Goal: Information Seeking & Learning: Learn about a topic

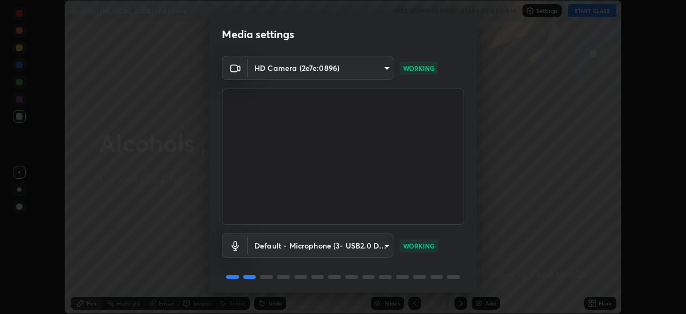
scroll to position [38, 0]
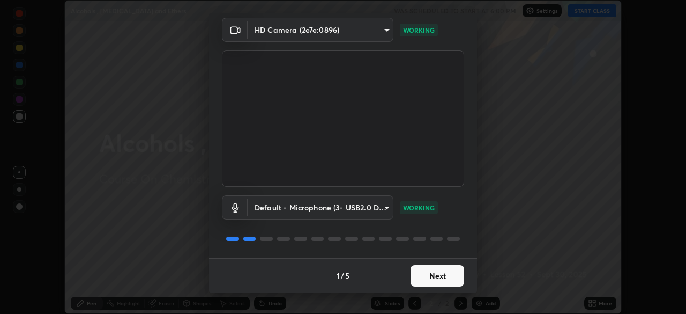
click at [433, 278] on button "Next" at bounding box center [438, 275] width 54 height 21
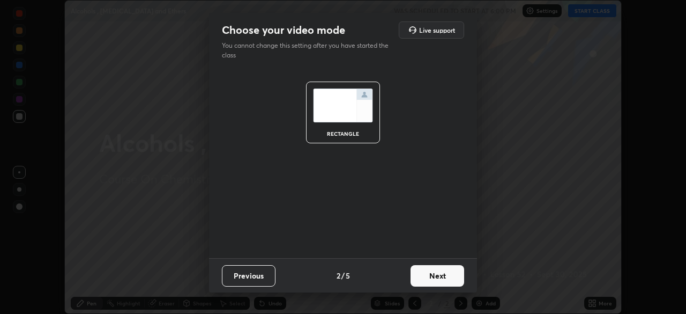
scroll to position [0, 0]
click at [433, 278] on button "Next" at bounding box center [438, 275] width 54 height 21
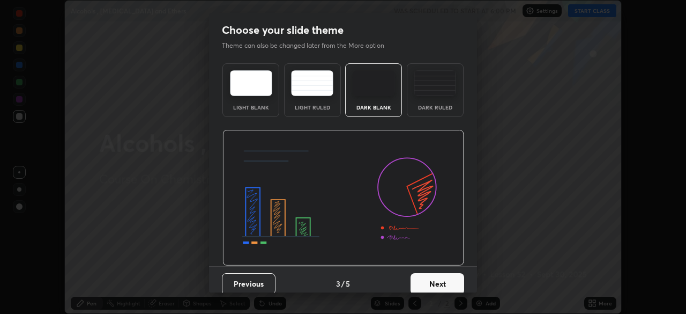
click at [434, 276] on button "Next" at bounding box center [438, 283] width 54 height 21
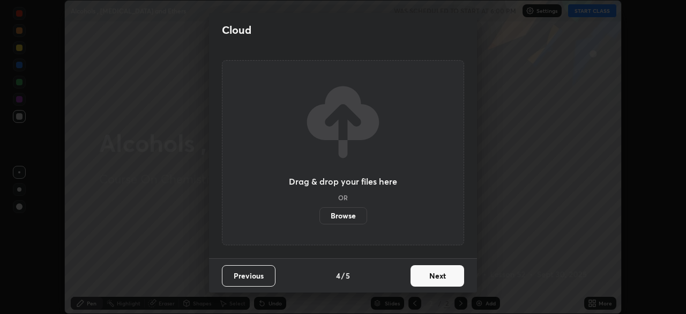
click at [437, 275] on button "Next" at bounding box center [438, 275] width 54 height 21
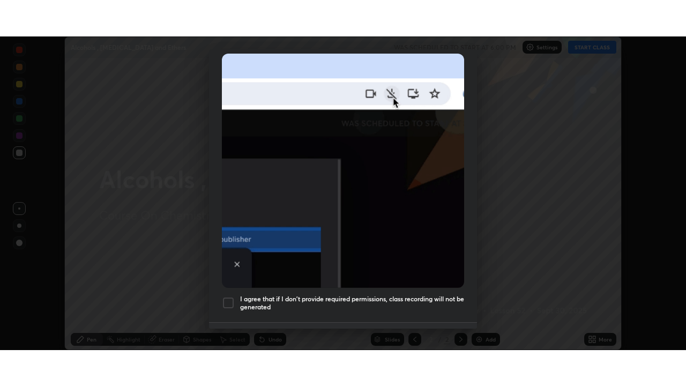
scroll to position [257, 0]
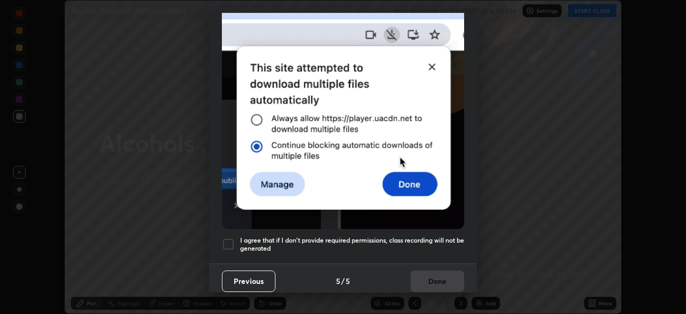
click at [231, 239] on div at bounding box center [228, 244] width 13 height 13
click at [435, 281] on button "Done" at bounding box center [438, 280] width 54 height 21
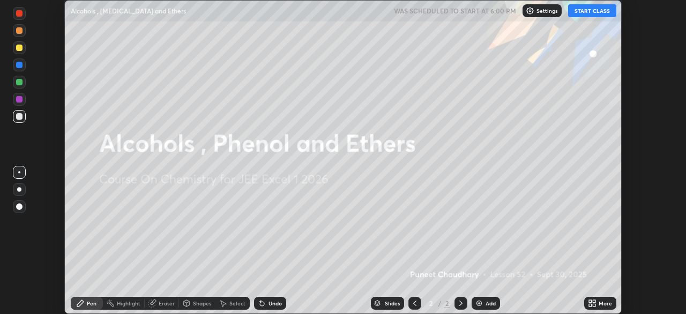
click at [591, 9] on button "START CLASS" at bounding box center [592, 10] width 48 height 13
click at [590, 301] on icon at bounding box center [590, 301] width 3 height 3
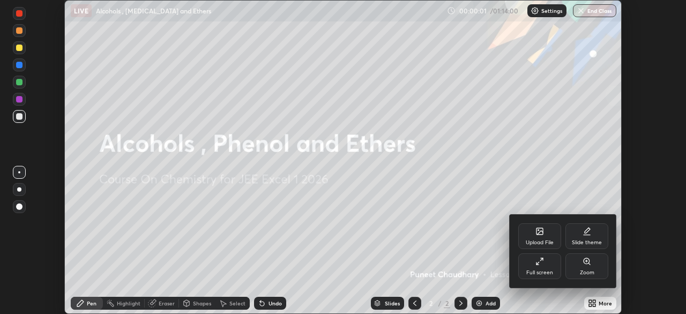
click at [539, 273] on div "Full screen" at bounding box center [540, 272] width 27 height 5
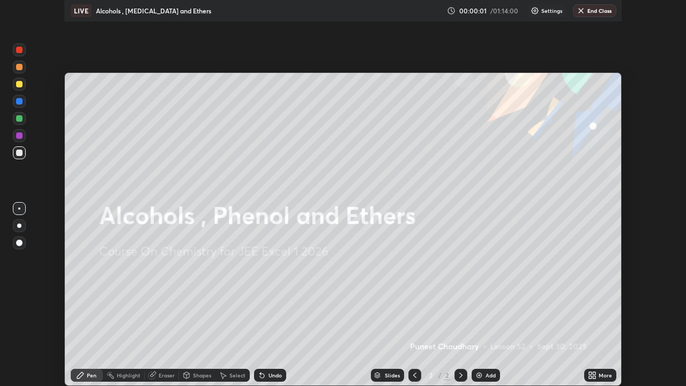
scroll to position [386, 686]
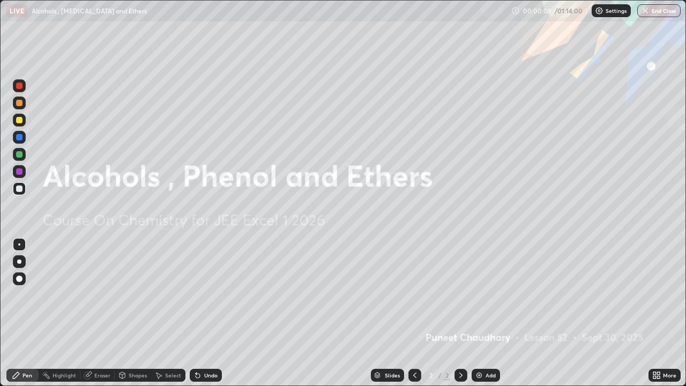
click at [486, 313] on div "Add" at bounding box center [491, 375] width 10 height 5
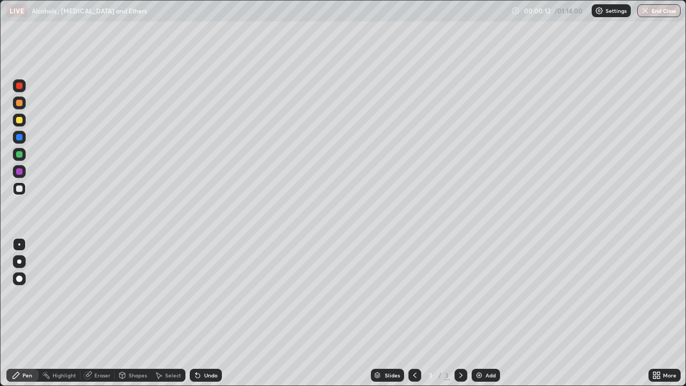
click at [19, 260] on div at bounding box center [19, 262] width 4 height 4
click at [206, 313] on div "Undo" at bounding box center [210, 375] width 13 height 5
click at [210, 313] on div "Undo" at bounding box center [206, 375] width 32 height 13
click at [18, 119] on div at bounding box center [19, 120] width 6 height 6
click at [210, 313] on div "Undo" at bounding box center [206, 375] width 32 height 13
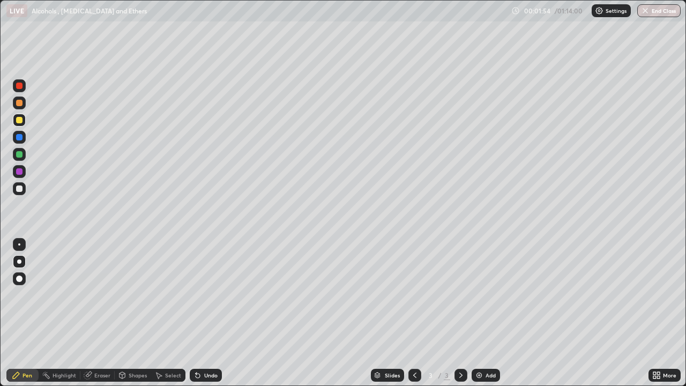
click at [216, 313] on div "Undo" at bounding box center [210, 375] width 13 height 5
click at [211, 313] on div "Undo" at bounding box center [210, 375] width 13 height 5
click at [105, 313] on div "Eraser" at bounding box center [102, 375] width 16 height 5
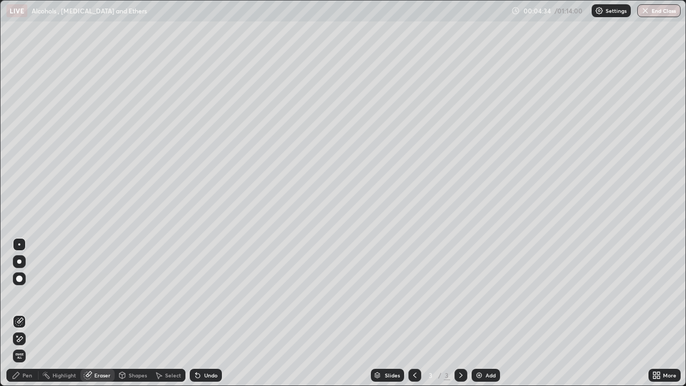
click at [24, 313] on div "Pen" at bounding box center [28, 375] width 10 height 5
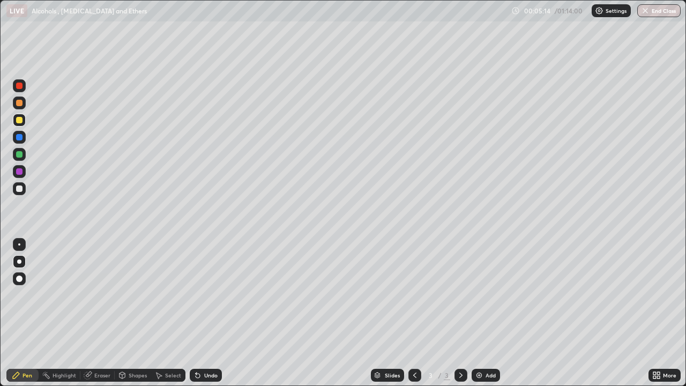
click at [17, 190] on div at bounding box center [19, 189] width 6 height 6
click at [489, 313] on div "Add" at bounding box center [491, 375] width 10 height 5
click at [19, 120] on div at bounding box center [19, 120] width 6 height 6
click at [486, 313] on div "Add" at bounding box center [491, 375] width 10 height 5
click at [212, 313] on div "Undo" at bounding box center [210, 375] width 13 height 5
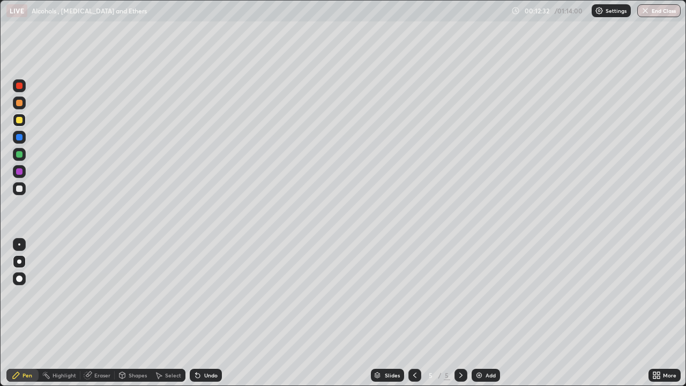
click at [214, 313] on div "Undo" at bounding box center [210, 375] width 13 height 5
click at [213, 313] on div "Undo" at bounding box center [210, 375] width 13 height 5
click at [212, 313] on div "Undo" at bounding box center [210, 375] width 13 height 5
click at [215, 313] on div "Undo" at bounding box center [210, 375] width 13 height 5
click at [215, 313] on div "Undo" at bounding box center [206, 375] width 32 height 13
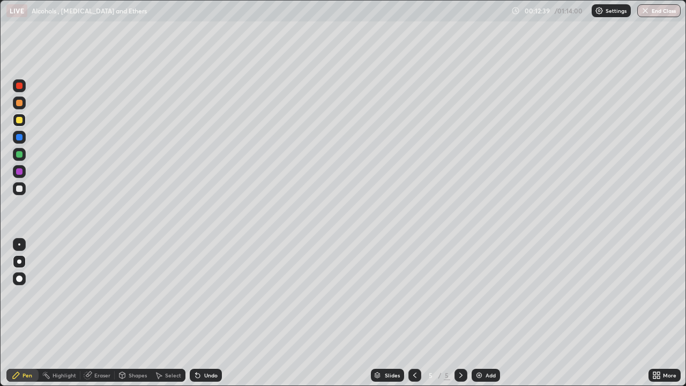
click at [212, 313] on div "Undo" at bounding box center [206, 375] width 32 height 13
click at [19, 189] on div at bounding box center [19, 189] width 6 height 6
click at [486, 313] on div "Add" at bounding box center [491, 375] width 10 height 5
click at [209, 313] on div "Undo" at bounding box center [210, 375] width 13 height 5
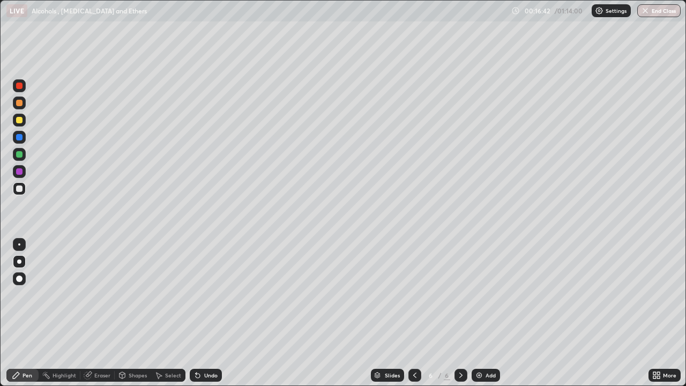
click at [209, 313] on div "Undo" at bounding box center [210, 375] width 13 height 5
click at [208, 313] on div "Undo" at bounding box center [210, 375] width 13 height 5
click at [21, 121] on div at bounding box center [19, 120] width 6 height 6
click at [484, 313] on div "Add" at bounding box center [486, 375] width 28 height 13
click at [209, 313] on div "Undo" at bounding box center [210, 375] width 13 height 5
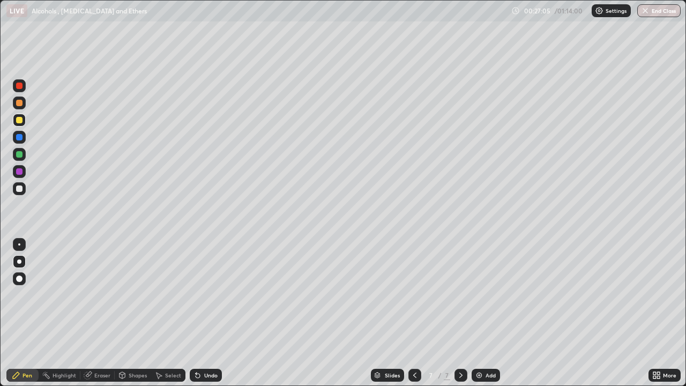
click at [211, 313] on div "Undo" at bounding box center [210, 375] width 13 height 5
click at [205, 313] on div "Undo" at bounding box center [206, 375] width 32 height 13
click at [106, 313] on div "Eraser" at bounding box center [102, 375] width 16 height 5
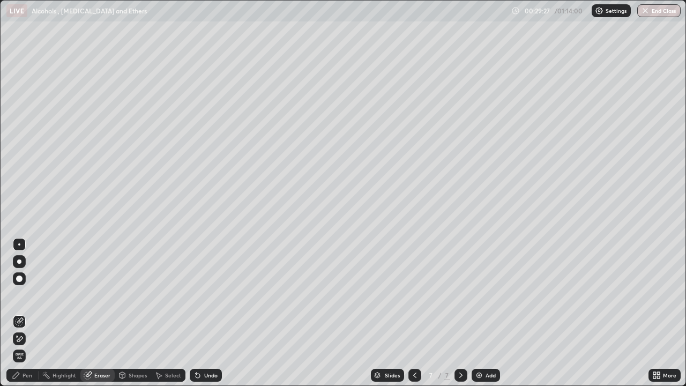
click at [26, 313] on div "Pen" at bounding box center [28, 375] width 10 height 5
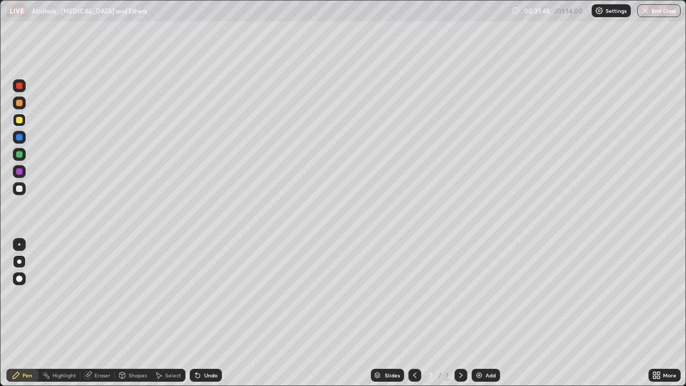
click at [20, 187] on div at bounding box center [19, 189] width 6 height 6
click at [490, 313] on div "Add" at bounding box center [491, 375] width 10 height 5
click at [213, 313] on div "Undo" at bounding box center [210, 375] width 13 height 5
click at [214, 313] on div "Undo" at bounding box center [210, 375] width 13 height 5
click at [213, 313] on div "Undo" at bounding box center [210, 375] width 13 height 5
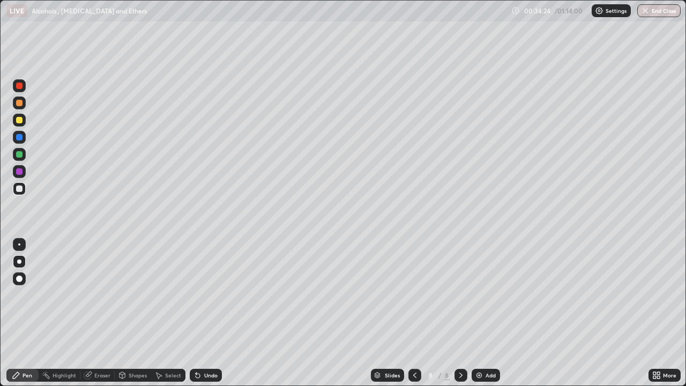
click at [212, 313] on div "Undo" at bounding box center [206, 375] width 32 height 13
click at [20, 120] on div at bounding box center [19, 120] width 6 height 6
click at [100, 313] on div "Eraser" at bounding box center [102, 375] width 16 height 5
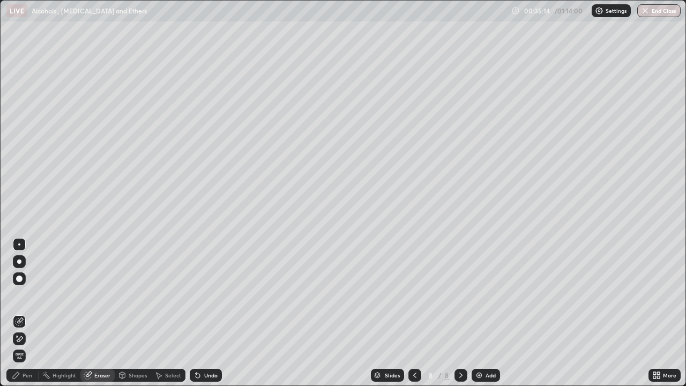
click at [31, 313] on div "Pen" at bounding box center [28, 375] width 10 height 5
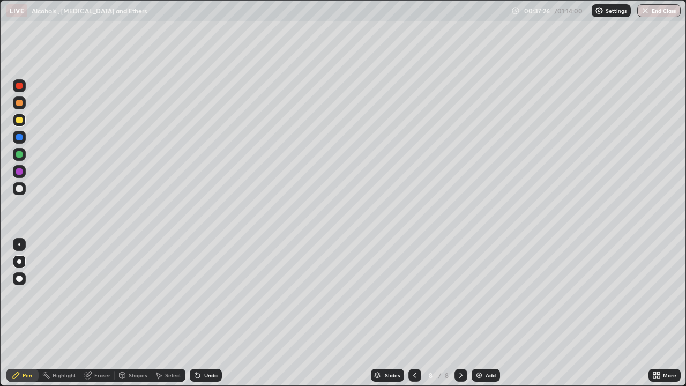
click at [209, 313] on div "Undo" at bounding box center [210, 375] width 13 height 5
click at [20, 100] on div at bounding box center [19, 103] width 6 height 6
click at [25, 189] on div at bounding box center [19, 188] width 13 height 13
click at [487, 313] on div "Add" at bounding box center [491, 375] width 10 height 5
click at [19, 120] on div at bounding box center [19, 120] width 6 height 6
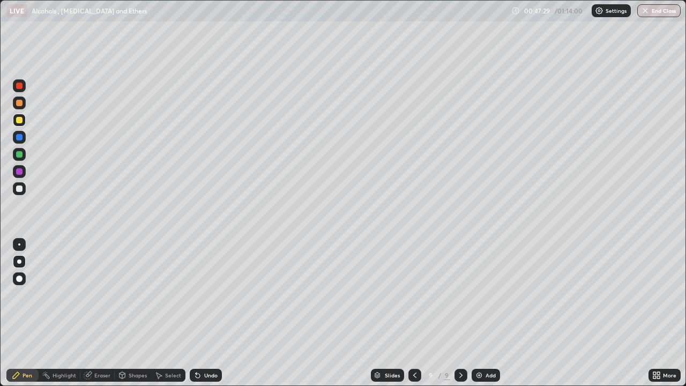
click at [664, 14] on button "End Class" at bounding box center [659, 10] width 43 height 13
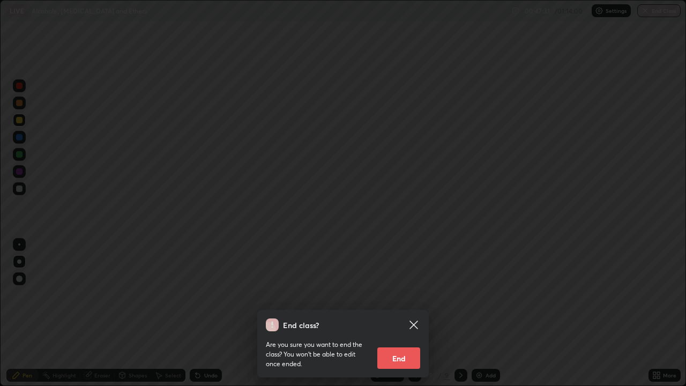
click at [401, 313] on button "End" at bounding box center [399, 357] width 43 height 21
